Goal: Navigation & Orientation: Find specific page/section

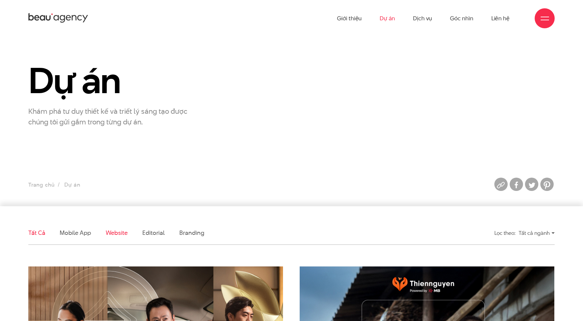
click at [120, 231] on link "Website" at bounding box center [117, 233] width 22 height 8
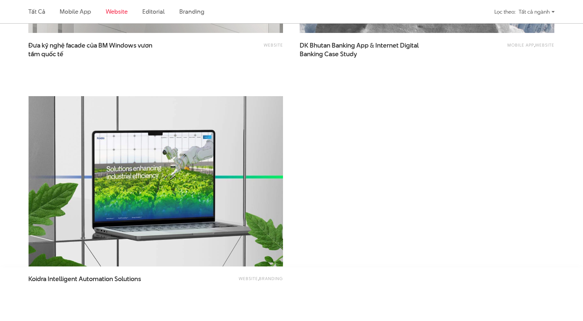
scroll to position [1187, 0]
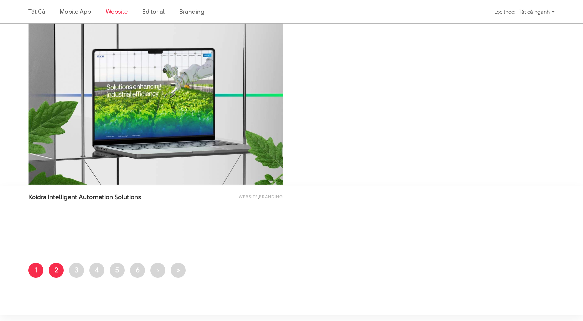
click at [52, 272] on link "Trang 2" at bounding box center [56, 270] width 15 height 15
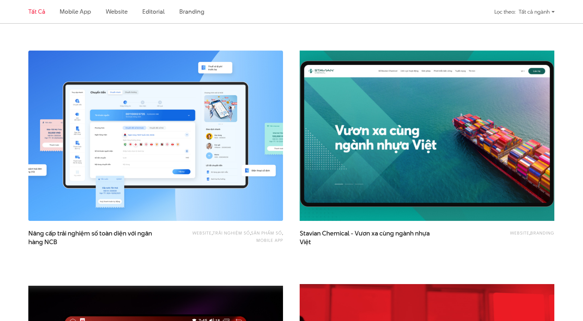
scroll to position [866, 0]
